Goal: Task Accomplishment & Management: Complete application form

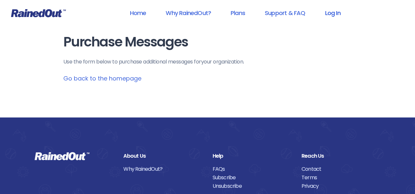
click at [329, 18] on link "Log In" at bounding box center [332, 13] width 32 height 15
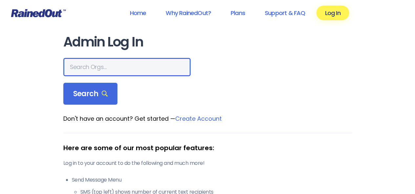
click at [96, 67] on input "text" at bounding box center [126, 67] width 127 height 18
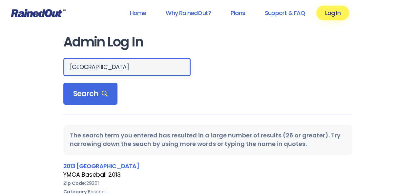
drag, startPoint x: 88, startPoint y: 68, endPoint x: 121, endPoint y: 59, distance: 34.1
click at [89, 67] on input "[GEOGRAPHIC_DATA]" at bounding box center [126, 67] width 127 height 18
type input "[GEOGRAPHIC_DATA]"
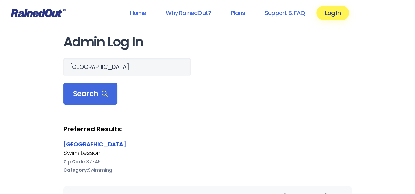
click at [113, 145] on link "[GEOGRAPHIC_DATA]" at bounding box center [94, 144] width 63 height 8
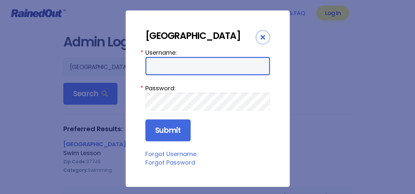
type input "dannys"
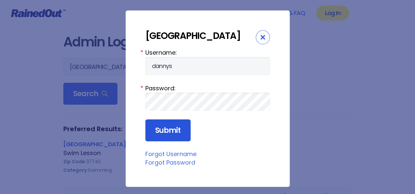
click at [171, 127] on input "Submit" at bounding box center [167, 131] width 45 height 22
